Goal: Information Seeking & Learning: Learn about a topic

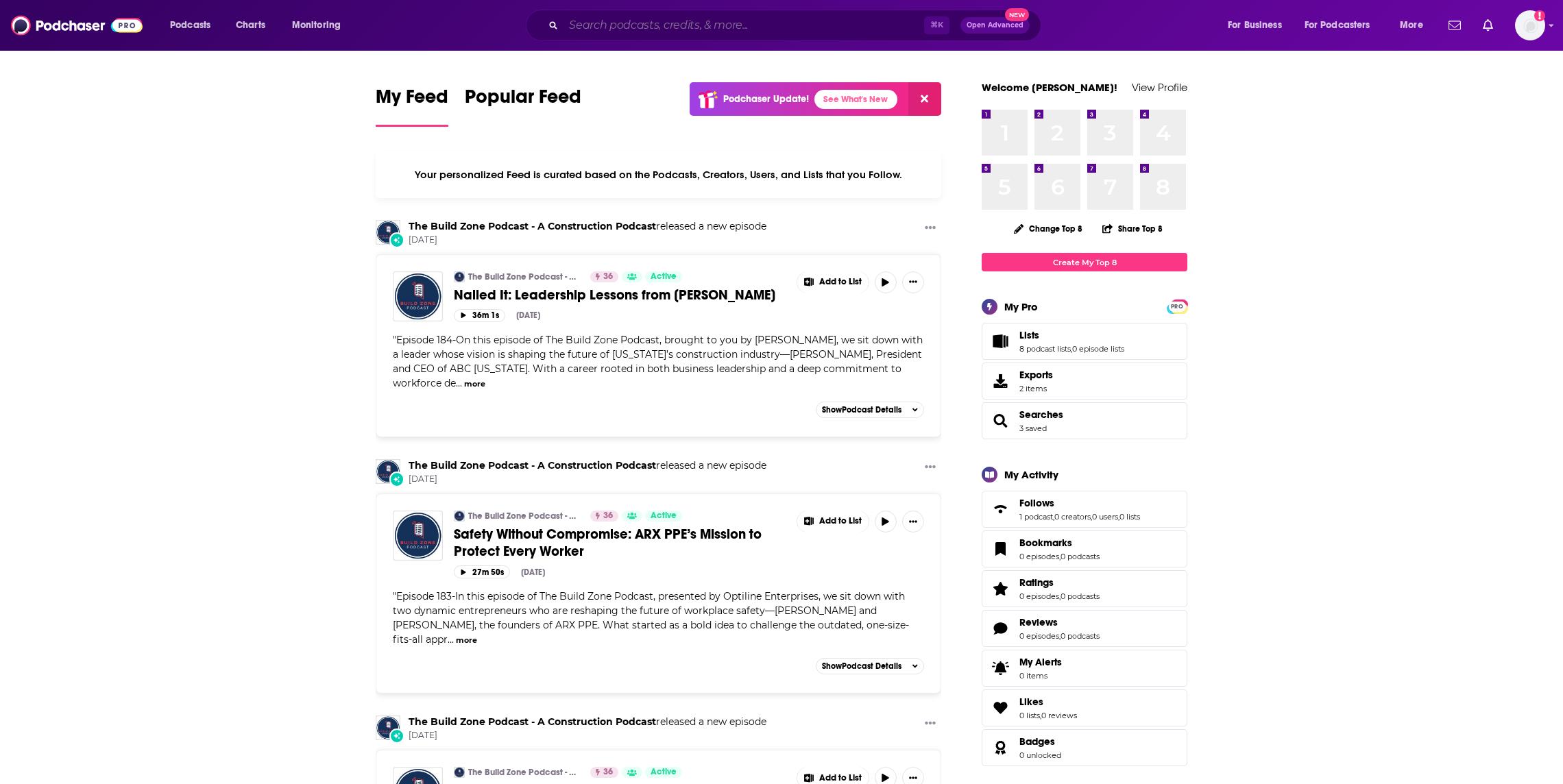
click at [659, 28] on input "Search podcasts, credits, & more..." at bounding box center [744, 25] width 360 height 22
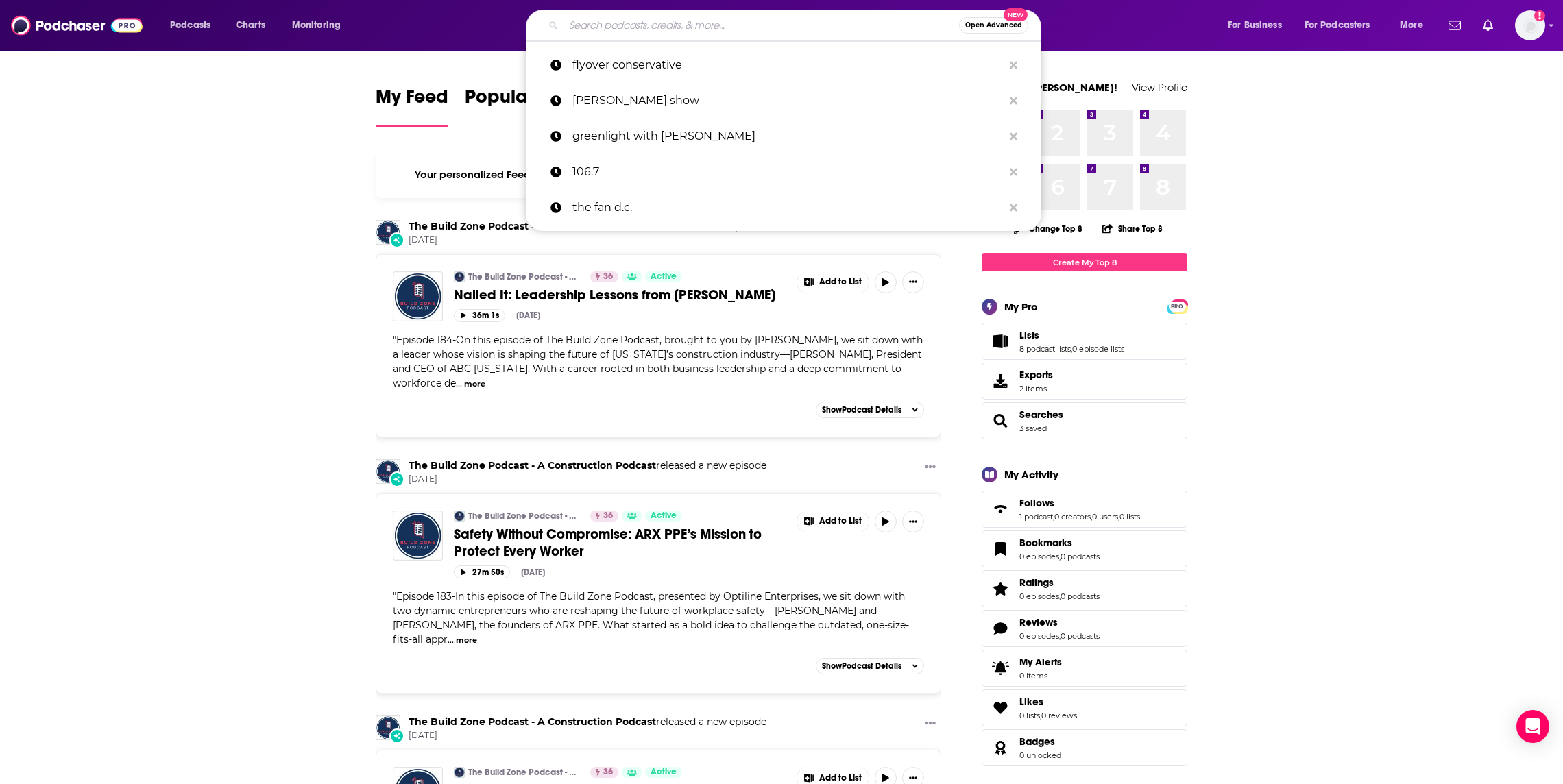
paste input "High Stakes Growth podcast with [PERSON_NAME]"
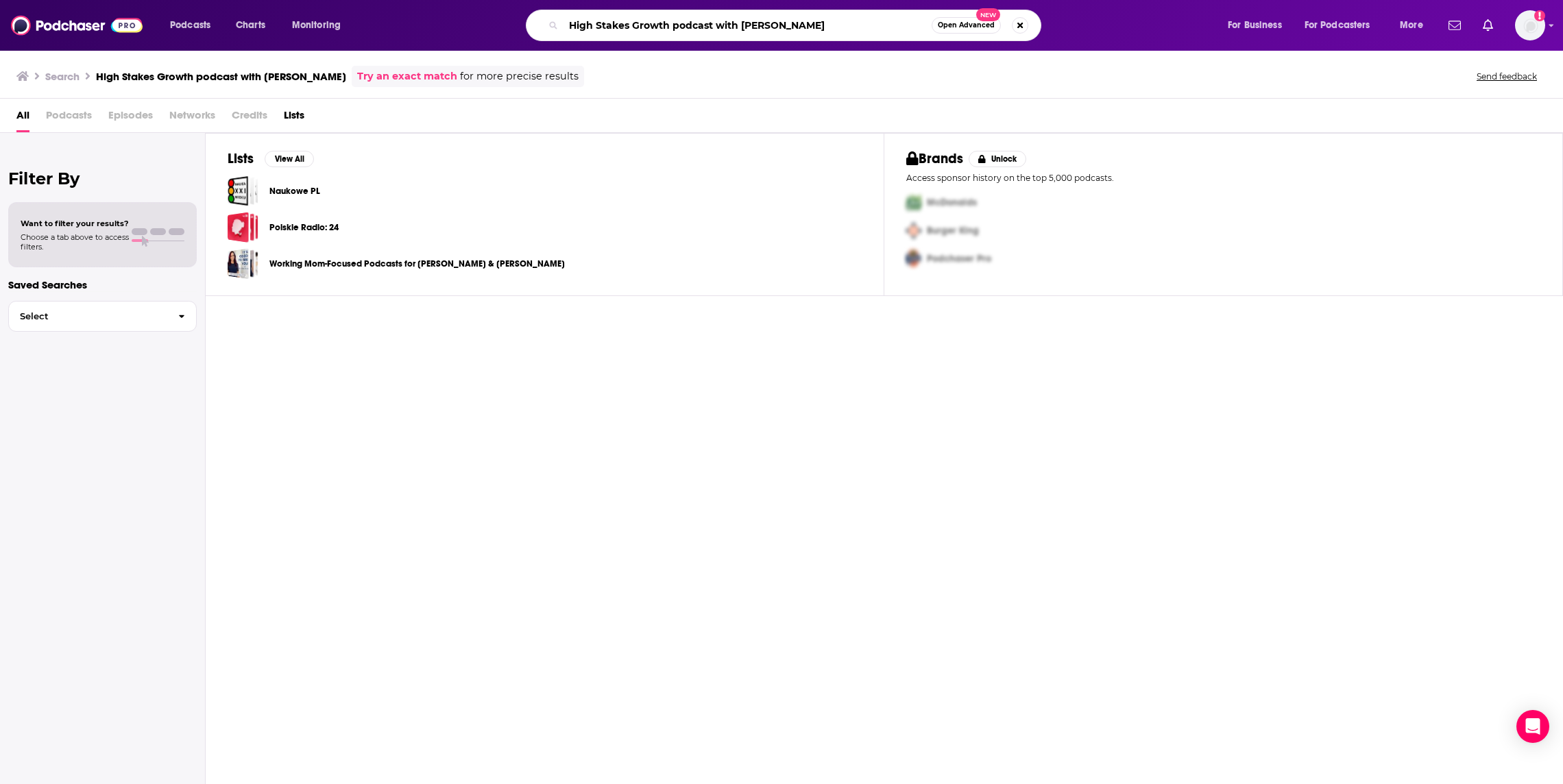
click at [742, 35] on input "High Stakes Growth podcast with [PERSON_NAME]" at bounding box center [748, 25] width 368 height 22
drag, startPoint x: 670, startPoint y: 28, endPoint x: 873, endPoint y: 23, distance: 203.1
click at [869, 28] on input "High Stakes Growth podcast with [PERSON_NAME]" at bounding box center [748, 25] width 368 height 22
type input "High Stakes Growth"
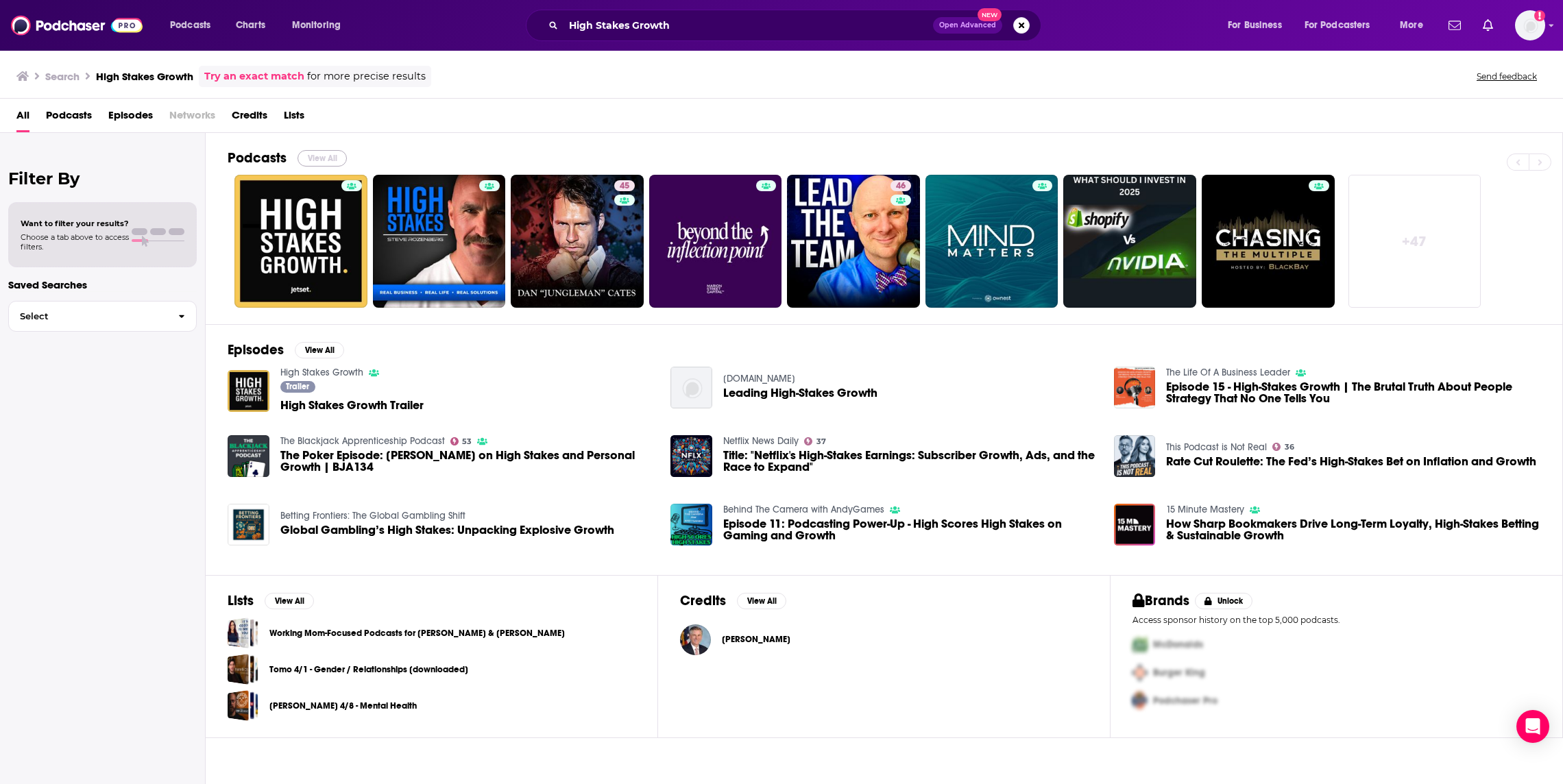
click at [326, 163] on button "View All" at bounding box center [322, 158] width 49 height 16
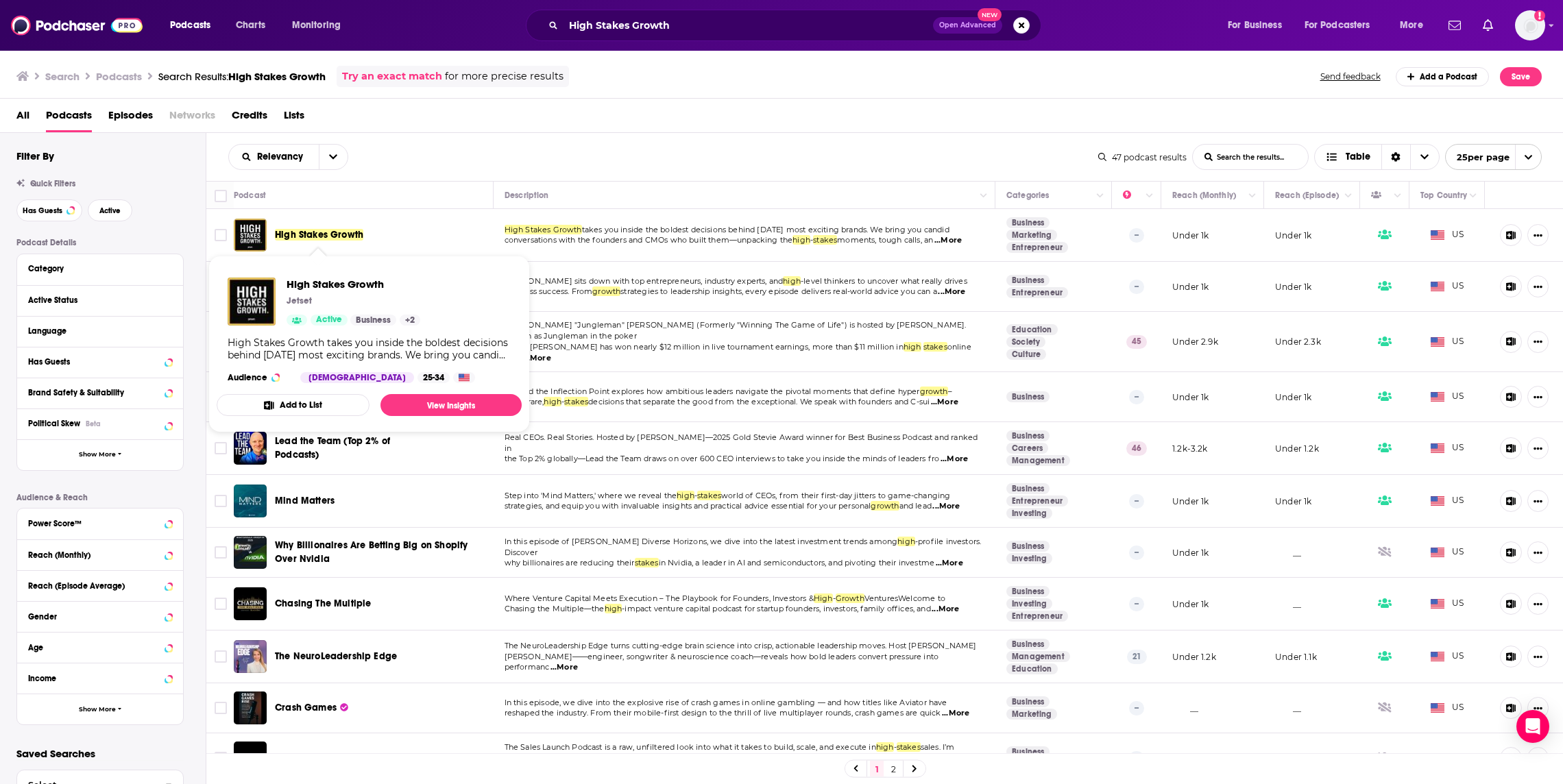
click at [327, 236] on span "High Stakes Growth" at bounding box center [319, 234] width 88 height 11
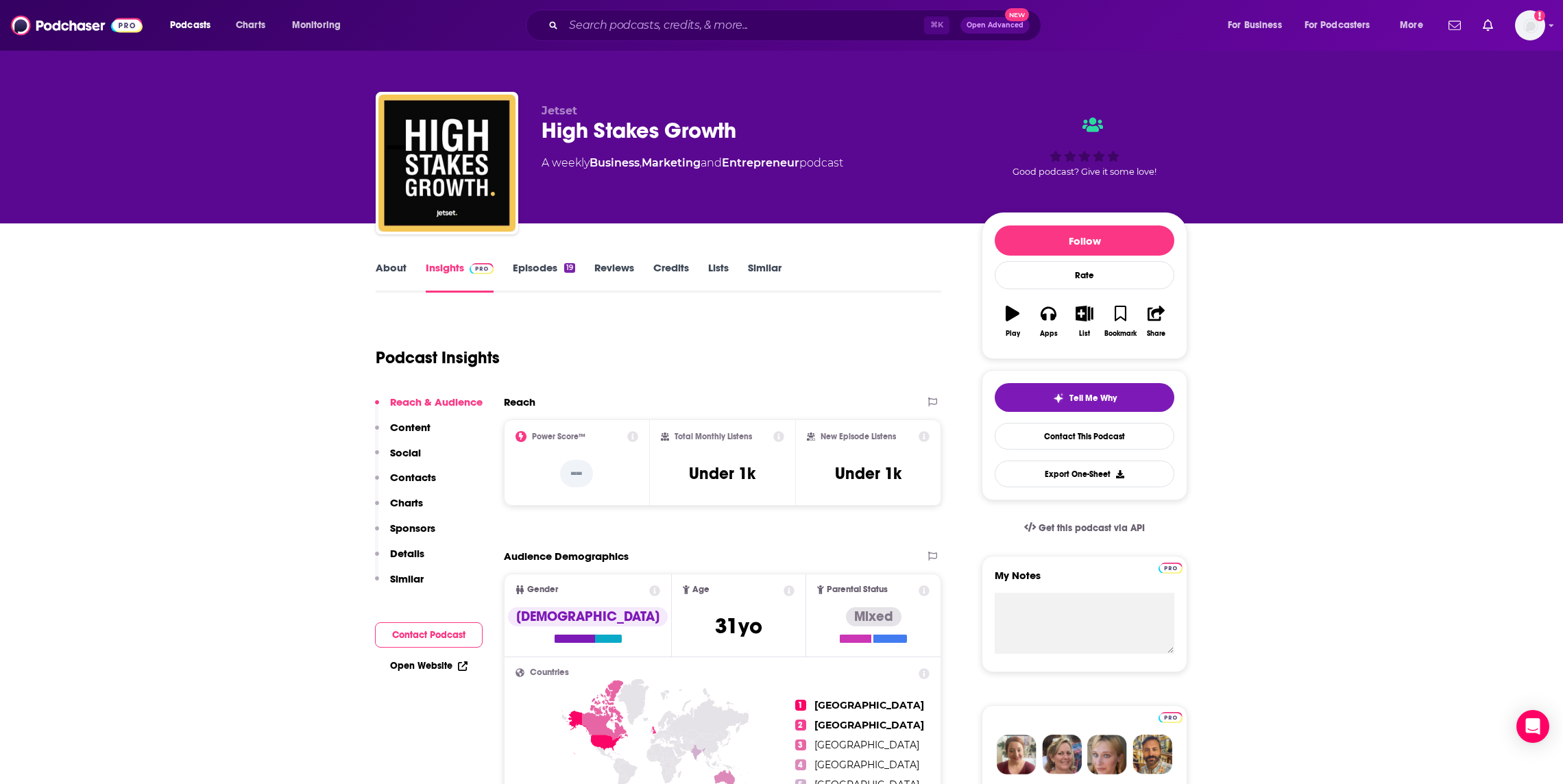
click at [398, 274] on link "About" at bounding box center [391, 277] width 31 height 32
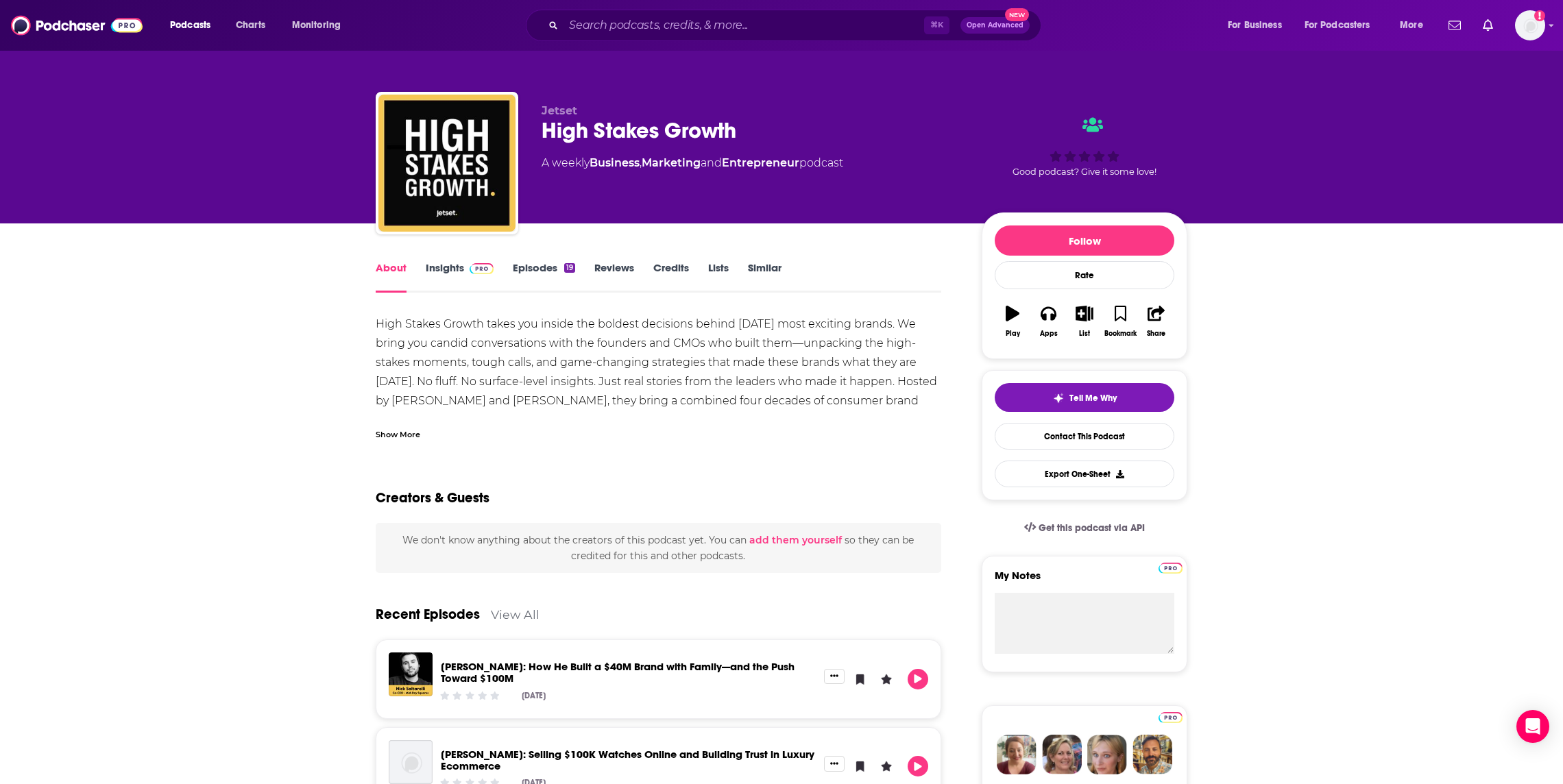
click at [444, 267] on link "Insights" at bounding box center [459, 277] width 68 height 32
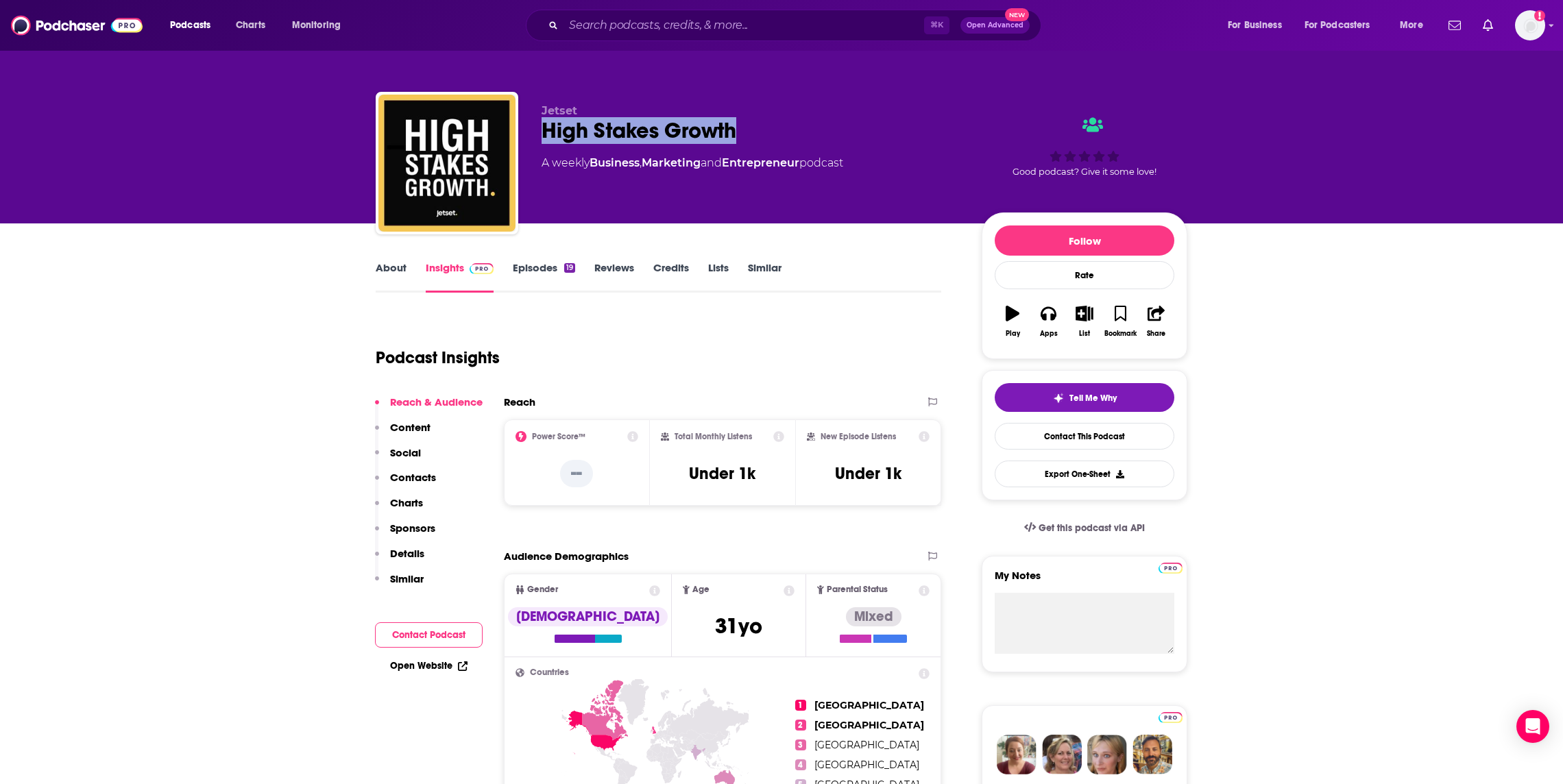
drag, startPoint x: 742, startPoint y: 123, endPoint x: 530, endPoint y: 120, distance: 212.0
click at [530, 120] on div "Jetset High Stakes Growth A weekly Business , Marketing and Entrepreneur podcas…" at bounding box center [781, 165] width 811 height 148
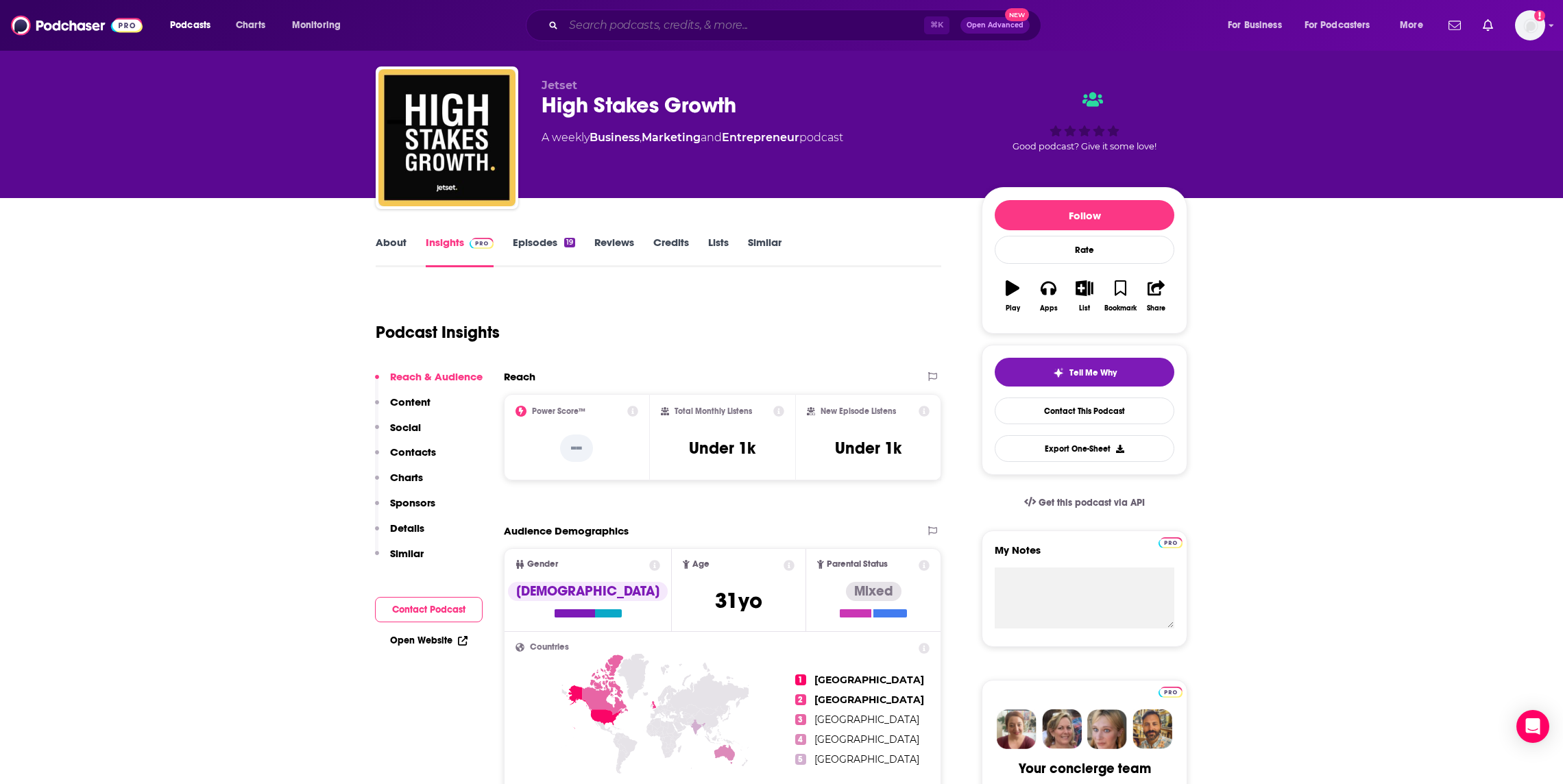
click at [682, 16] on input "Search podcasts, credits, & more..." at bounding box center [744, 25] width 360 height 22
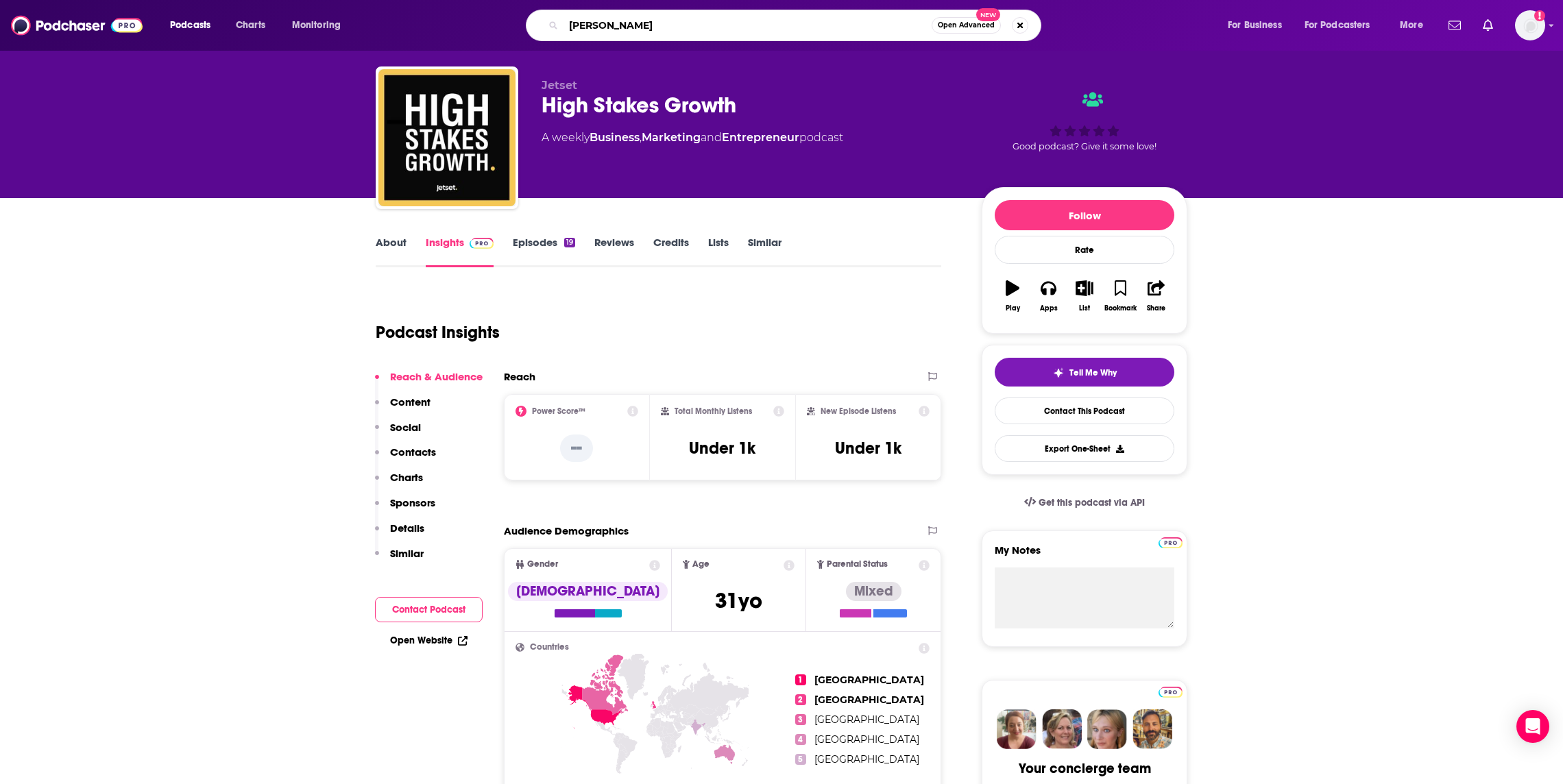
type input "[PERSON_NAME]"
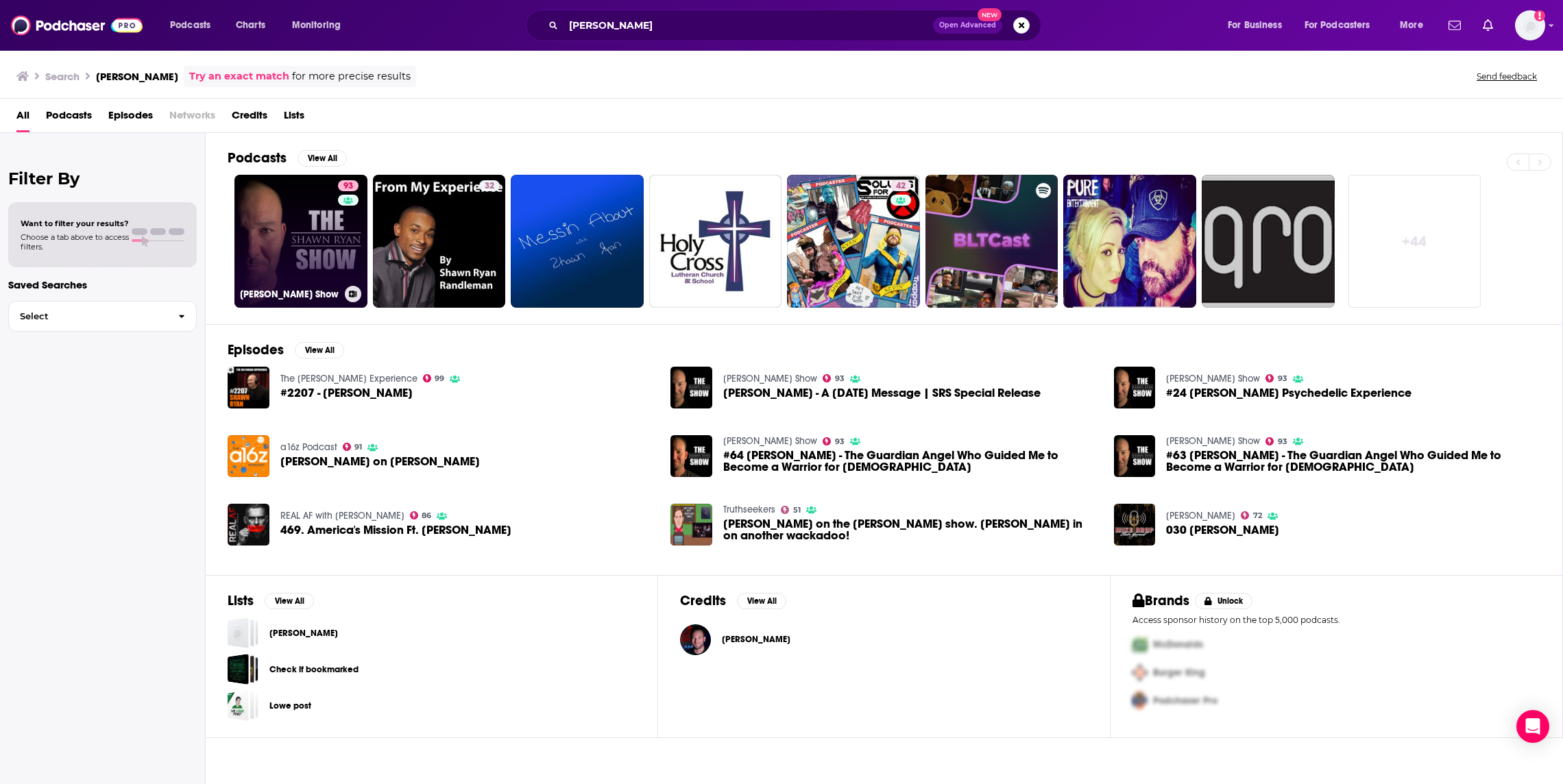
click at [310, 231] on link "93 [PERSON_NAME] Show" at bounding box center [301, 241] width 133 height 133
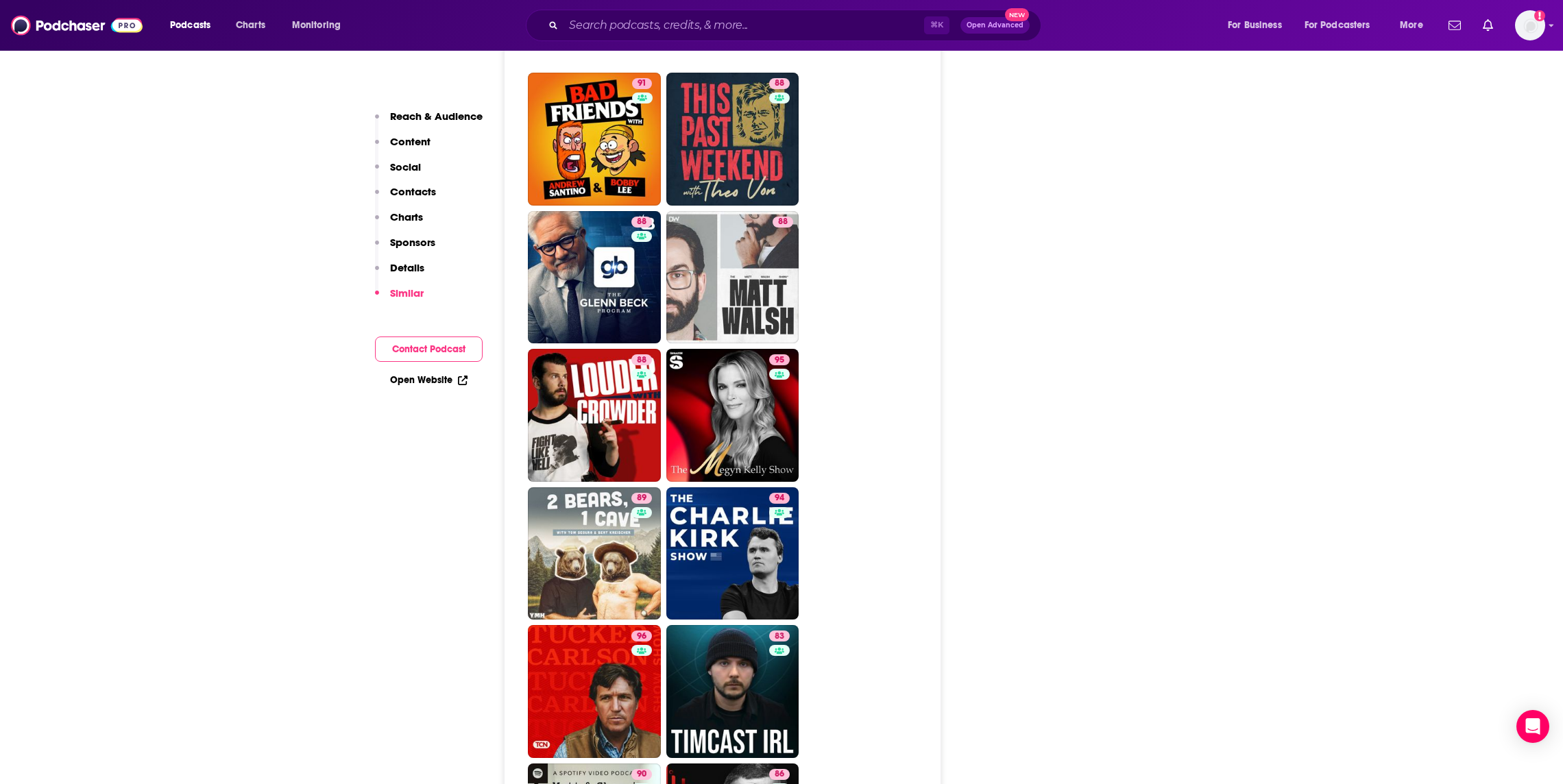
scroll to position [3419, 0]
